Goal: Communication & Community: Answer question/provide support

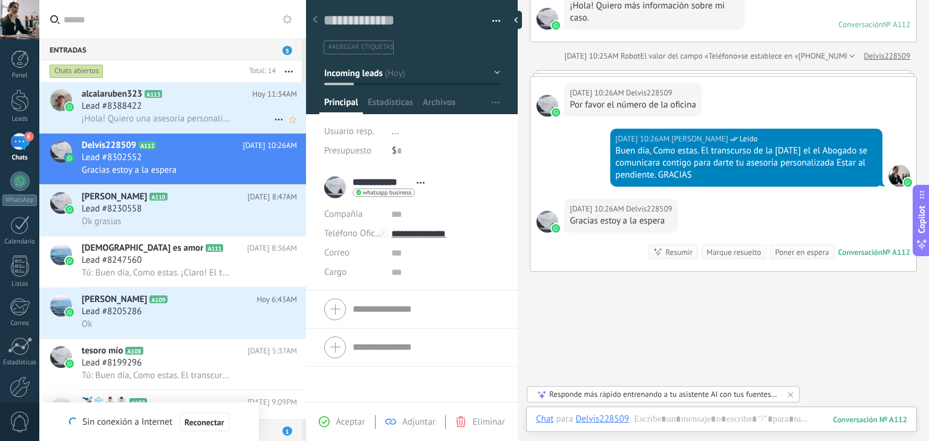
click at [126, 105] on span "Lead #8388422" at bounding box center [112, 106] width 60 height 12
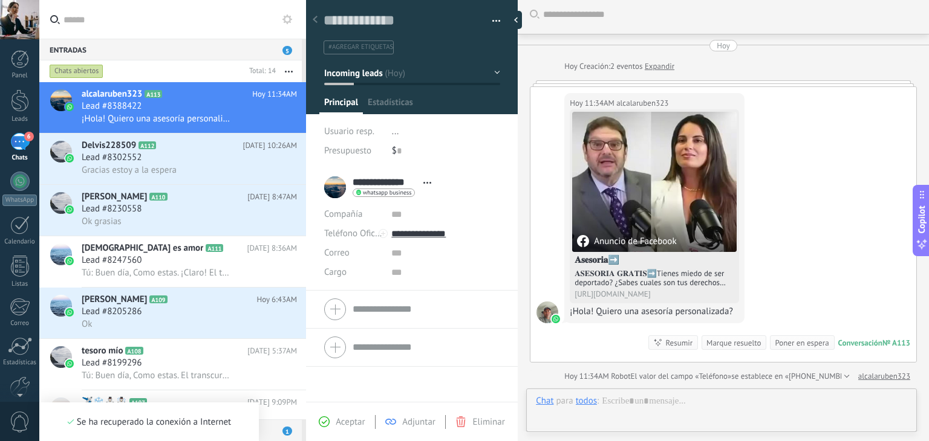
scroll to position [18, 0]
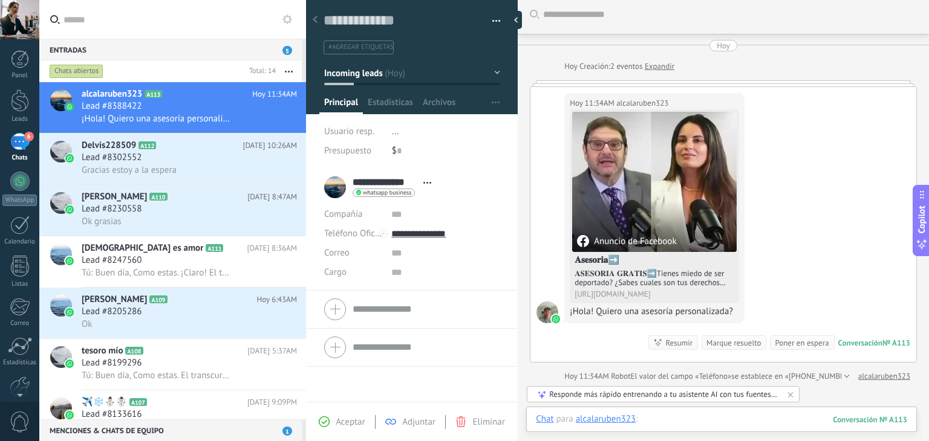
click at [660, 417] on div at bounding box center [721, 432] width 371 height 36
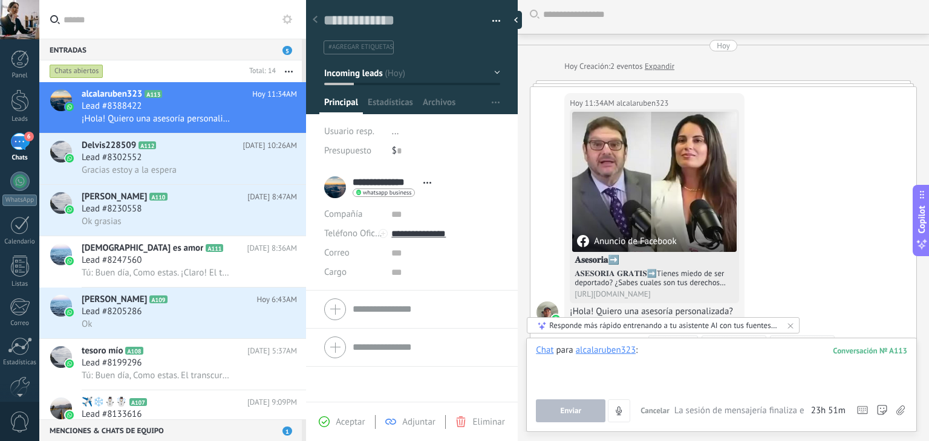
click at [650, 353] on div at bounding box center [721, 368] width 371 height 46
click at [219, 166] on div "Gracias estoy a la espera" at bounding box center [189, 170] width 215 height 13
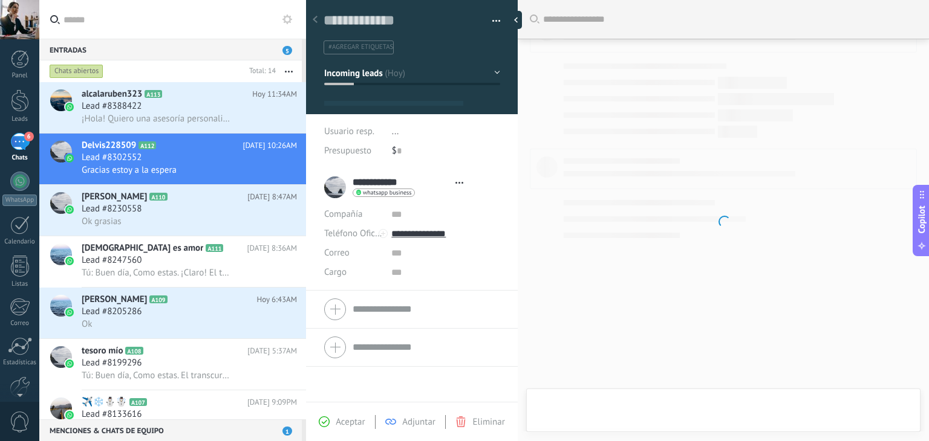
scroll to position [18, 0]
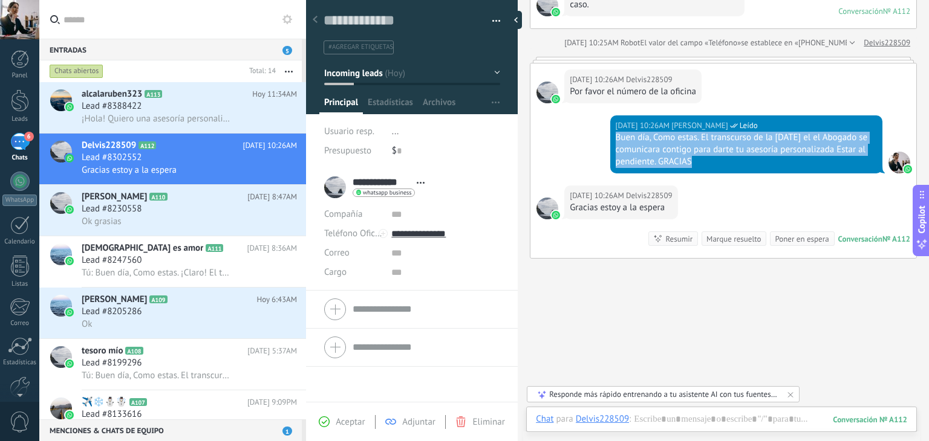
drag, startPoint x: 614, startPoint y: 134, endPoint x: 866, endPoint y: 160, distance: 253.5
click at [866, 160] on div "Buen día, Como estas. El transcurso de la [DATE] el el Abogado se comunicara co…" at bounding box center [746, 150] width 261 height 36
copy div "Buen día, Como estas. El transcurso de la [DATE] el el Abogado se comunicara co…"
click at [240, 120] on div "¡Hola! Quiero una asesoría personalizada?" at bounding box center [189, 118] width 215 height 13
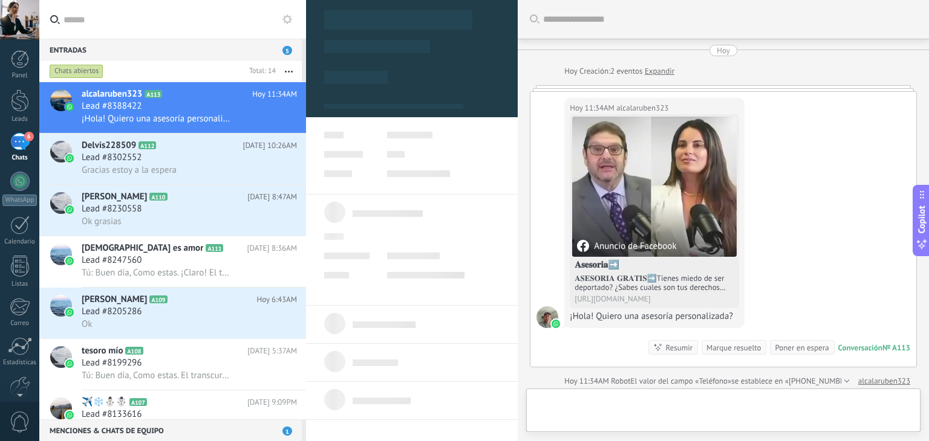
type textarea "**********"
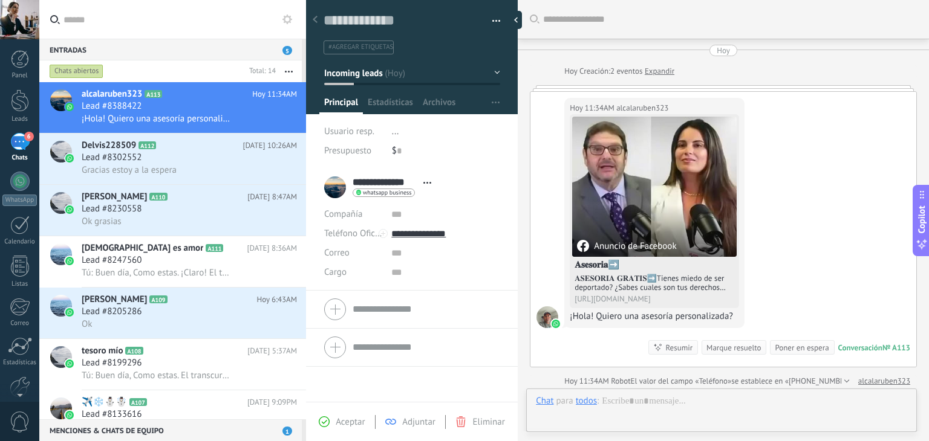
scroll to position [5, 0]
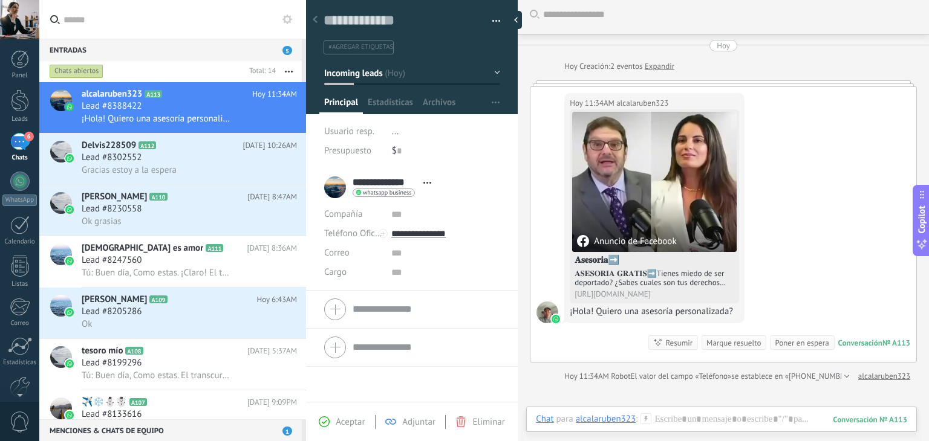
click at [697, 403] on div "Buscar Carga más [DATE] [DATE] Creación: 2 eventos Expandir [DATE] 11:34AM alca…" at bounding box center [723, 294] width 411 height 599
click at [697, 409] on div "Chat Correo Nota Tarea Chat para alcalaruben323 : 113 Enviar Cancelar Rastrear …" at bounding box center [721, 429] width 391 height 44
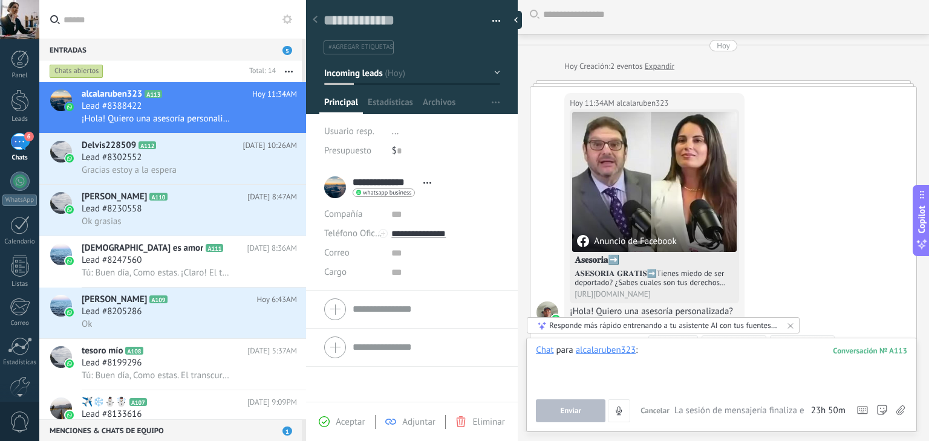
click at [660, 354] on div at bounding box center [721, 368] width 371 height 46
paste div
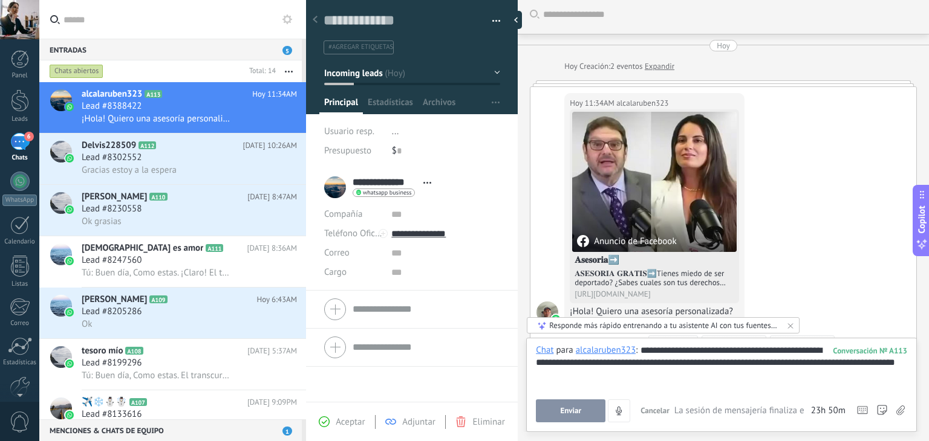
click at [673, 351] on div "**********" at bounding box center [721, 368] width 371 height 46
click at [577, 362] on div "**********" at bounding box center [721, 368] width 371 height 46
click at [554, 408] on button "Enviar" at bounding box center [571, 411] width 70 height 23
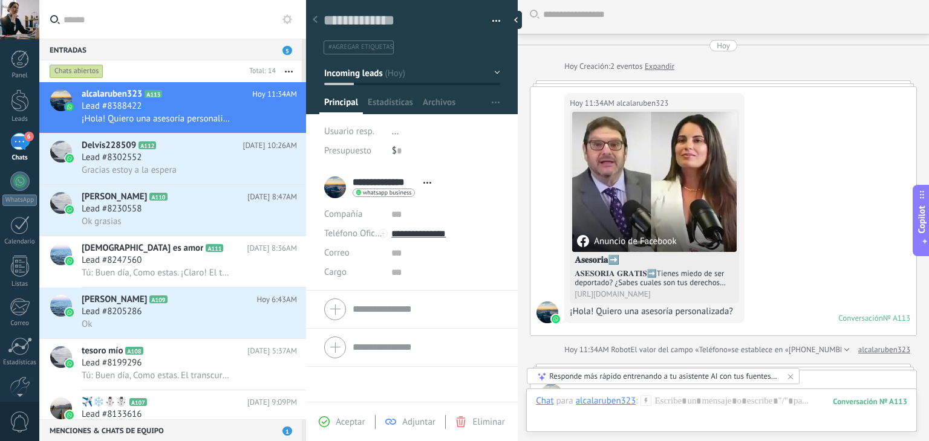
scroll to position [122, 0]
